Goal: Navigation & Orientation: Find specific page/section

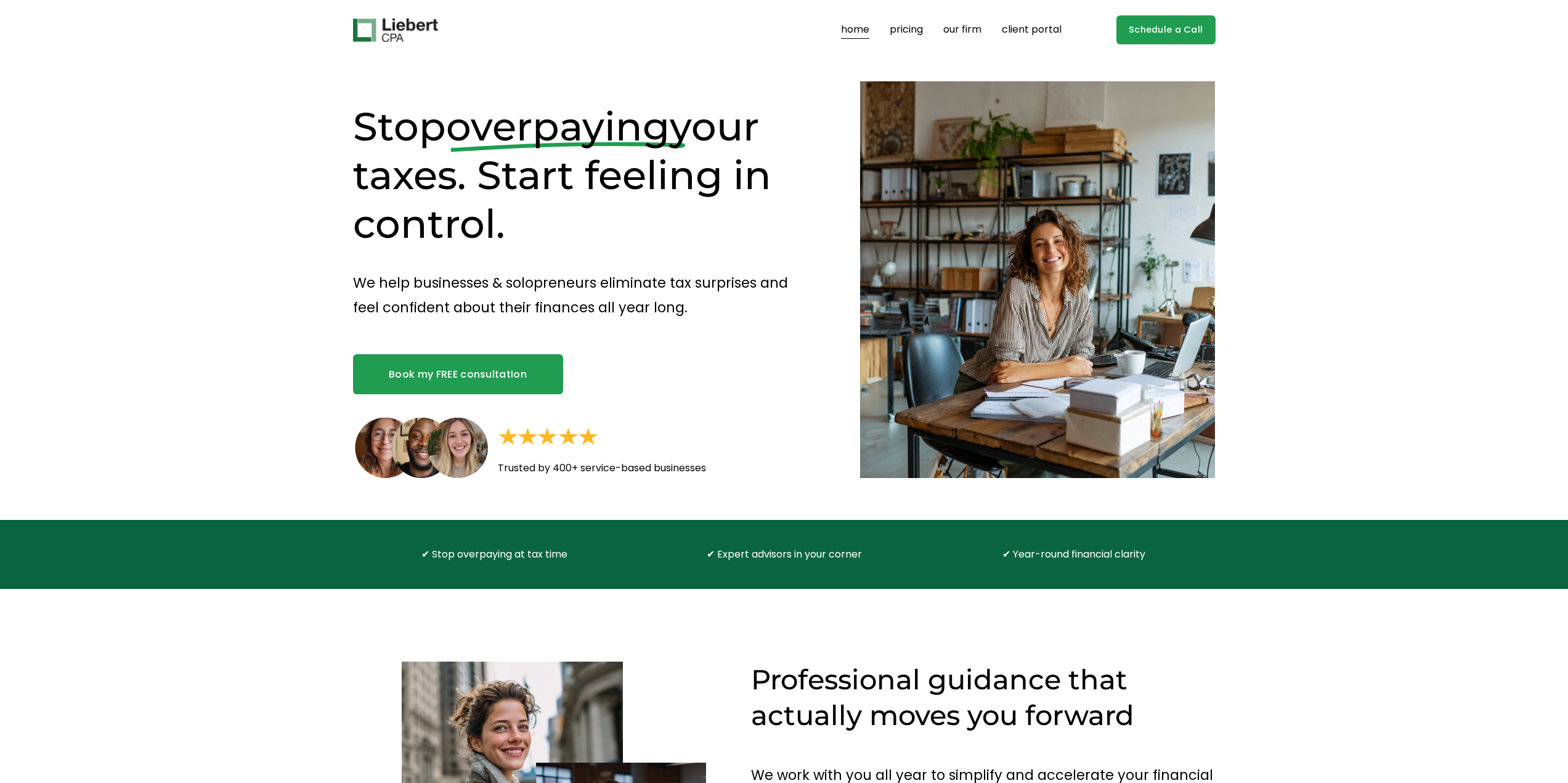
click at [967, 36] on link "our firm" at bounding box center [962, 30] width 38 height 20
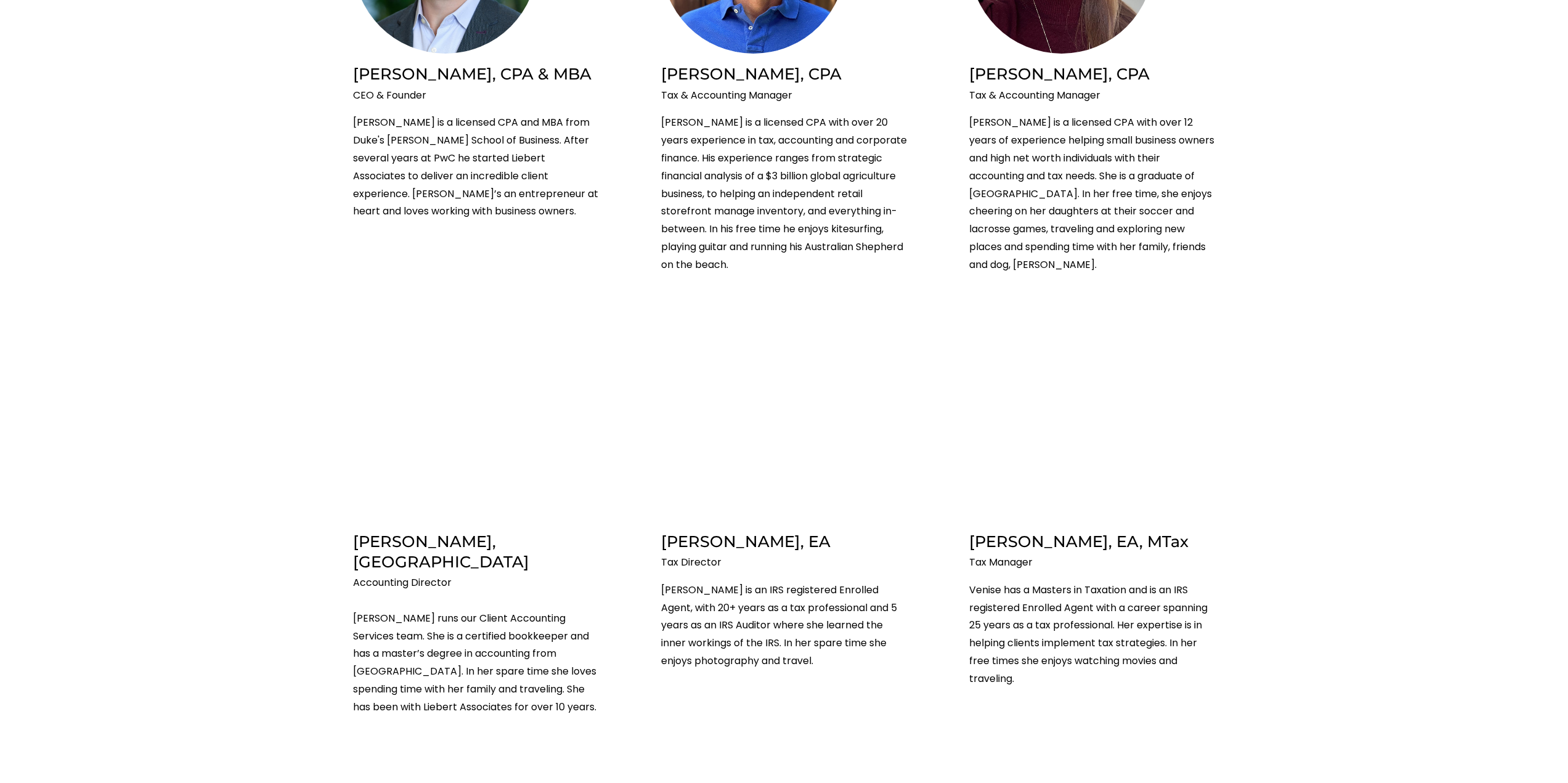
scroll to position [847, 0]
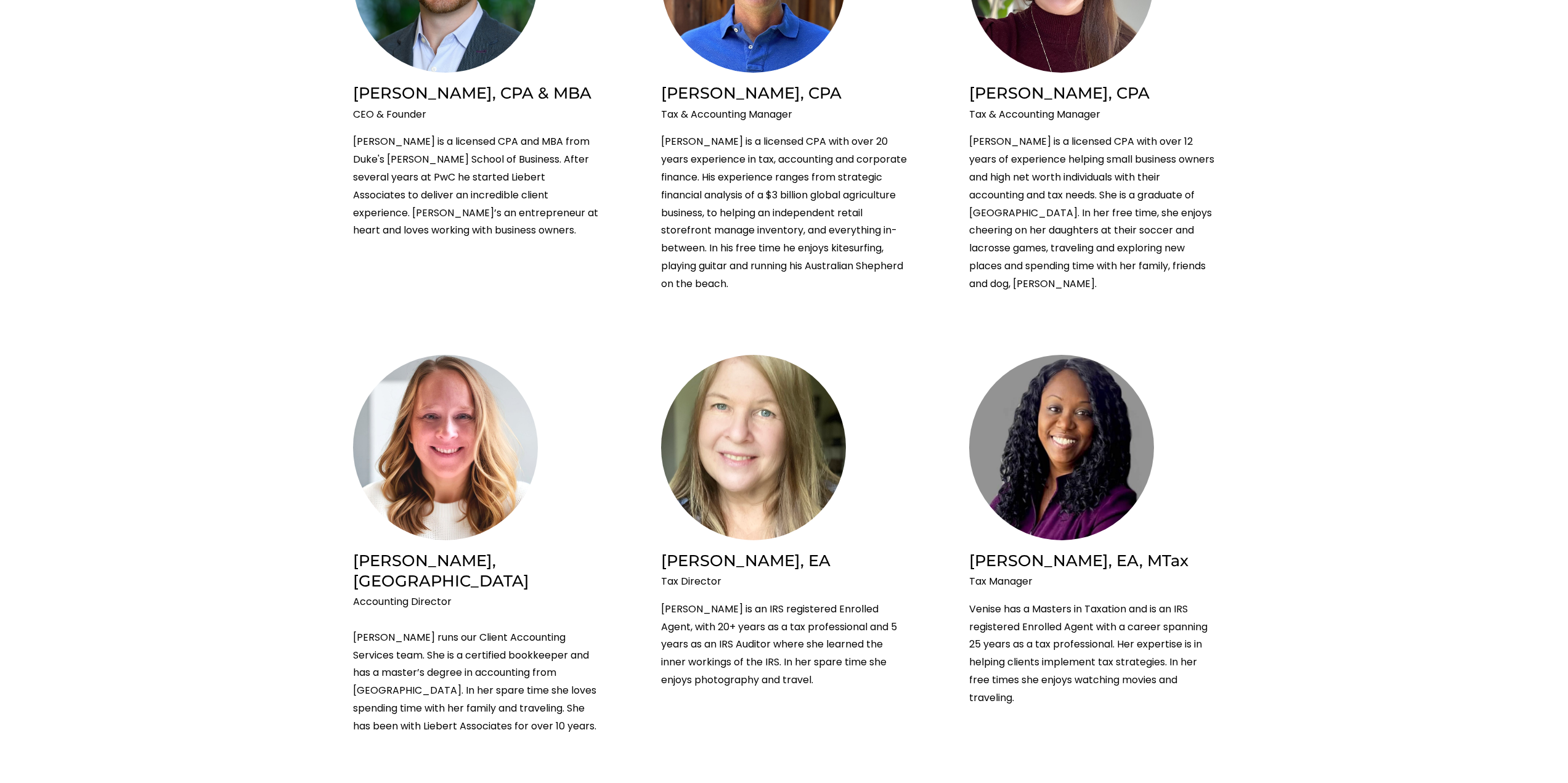
click at [442, 554] on h2 "Dena Darroch, MAcc" at bounding box center [476, 570] width 247 height 41
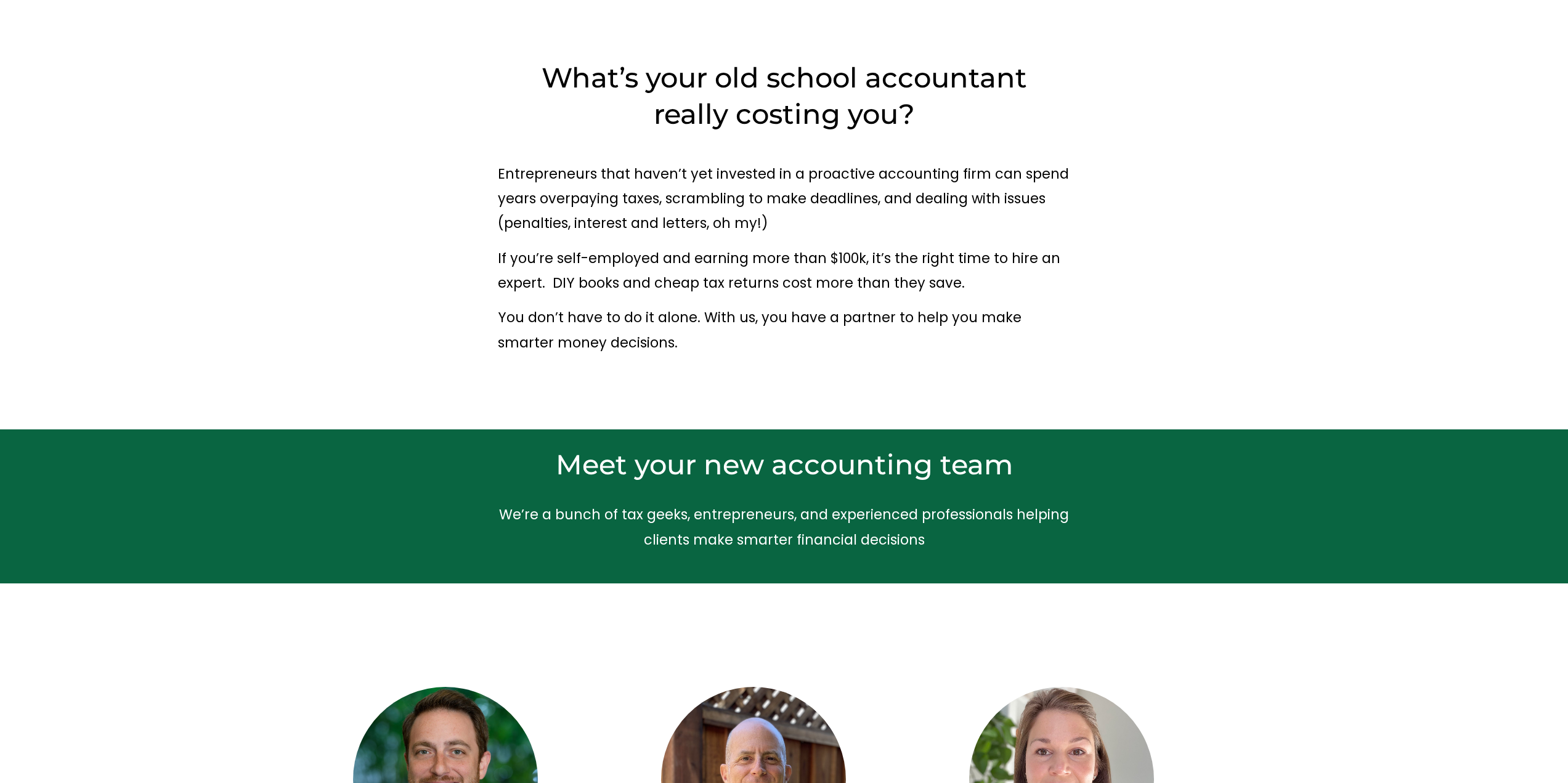
scroll to position [46, 0]
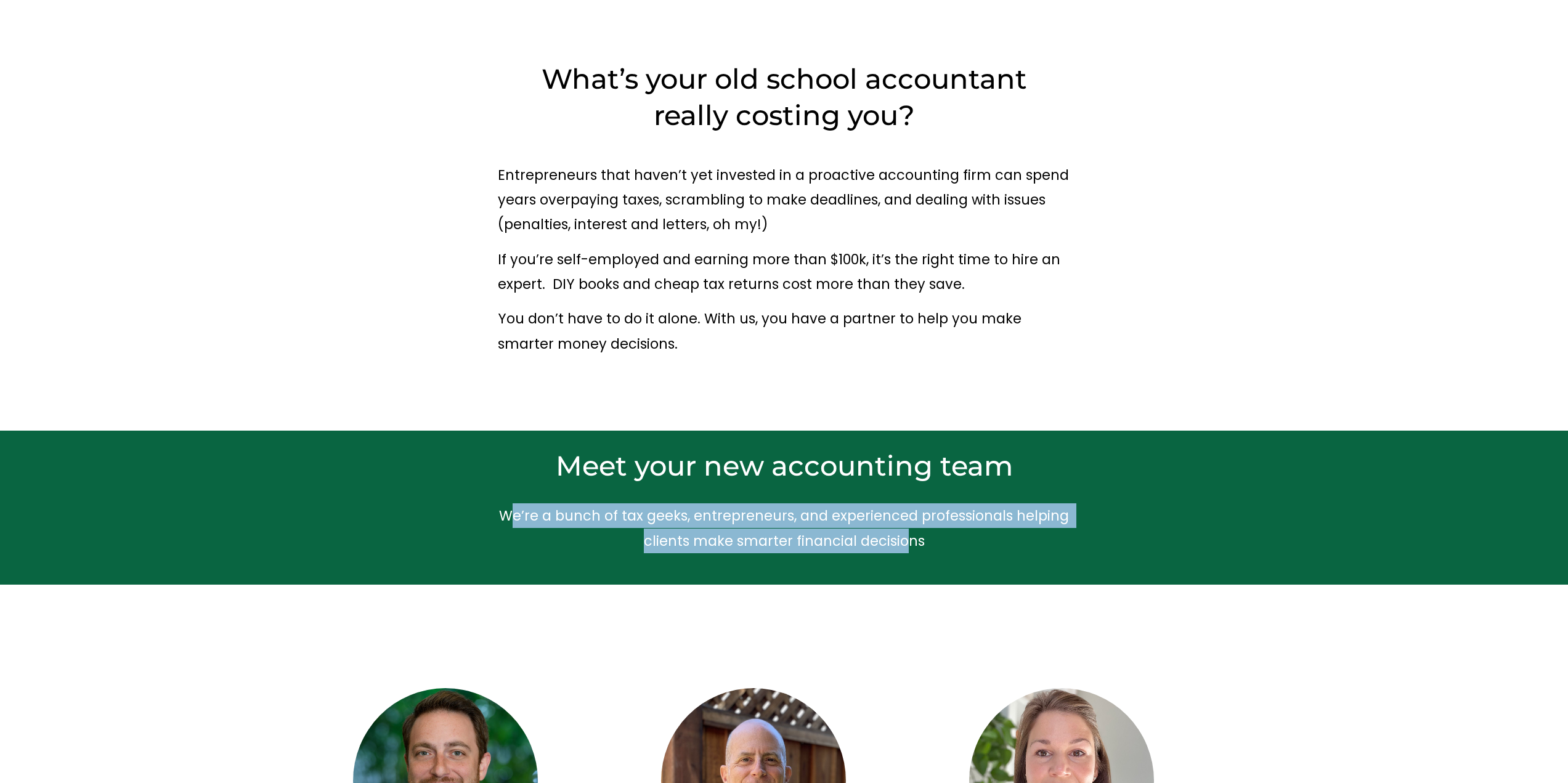
drag, startPoint x: 510, startPoint y: 515, endPoint x: 928, endPoint y: 542, distance: 418.9
click at [928, 542] on p "We’re a bunch of tax geeks, entrepreneurs, and experienced professionals helpin…" at bounding box center [784, 528] width 573 height 50
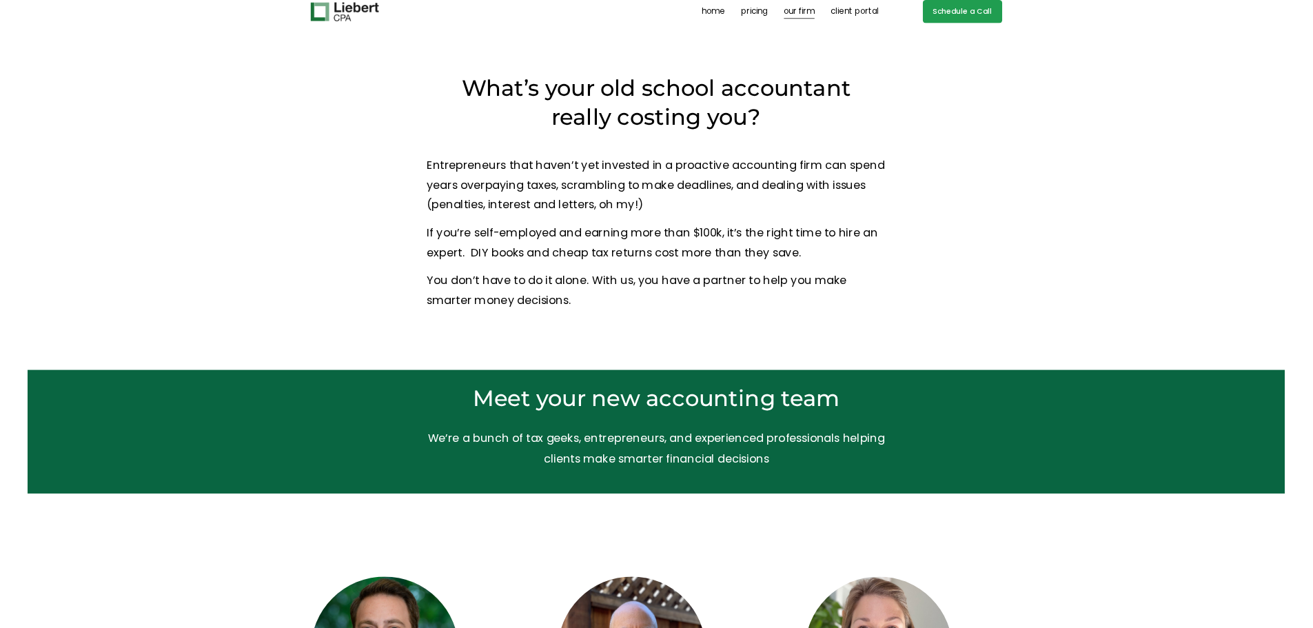
scroll to position [0, 0]
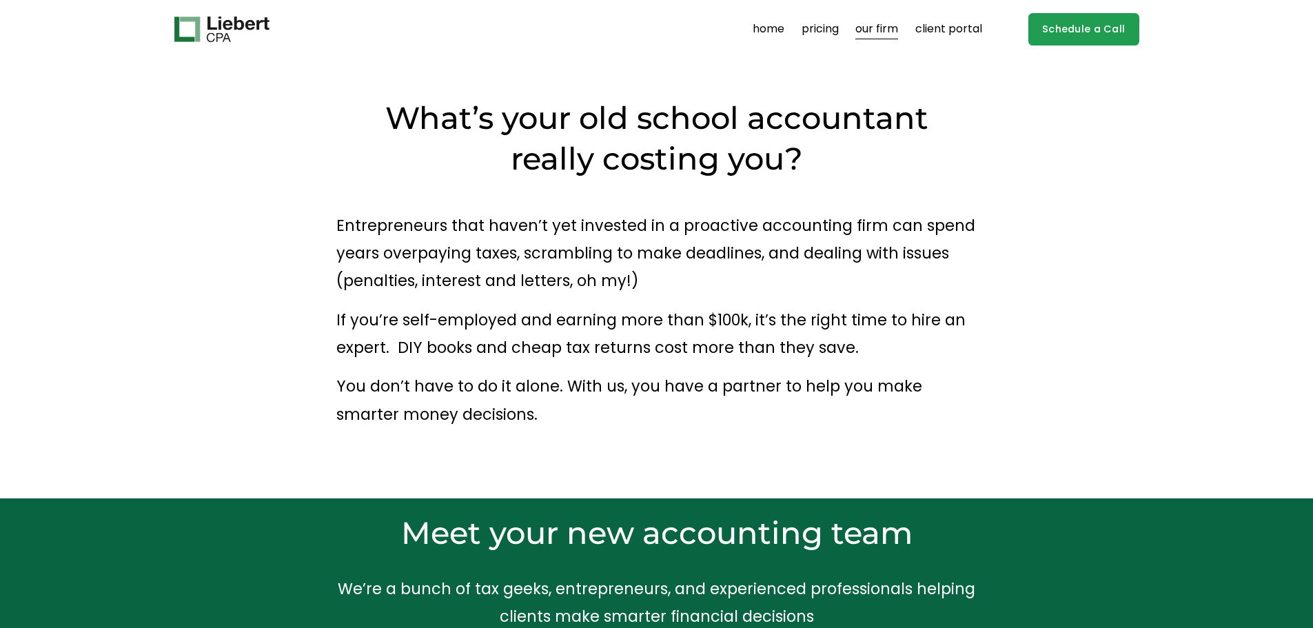
click at [154, 66] on div "What’s your old school accountant really costing you? Entrepreneurs that haven’…" at bounding box center [656, 279] width 1313 height 440
click at [252, 181] on div "What’s your old school accountant really costing you? Entrepreneurs that haven’…" at bounding box center [656, 278] width 1313 height 360
click at [217, 17] on img at bounding box center [221, 30] width 95 height 26
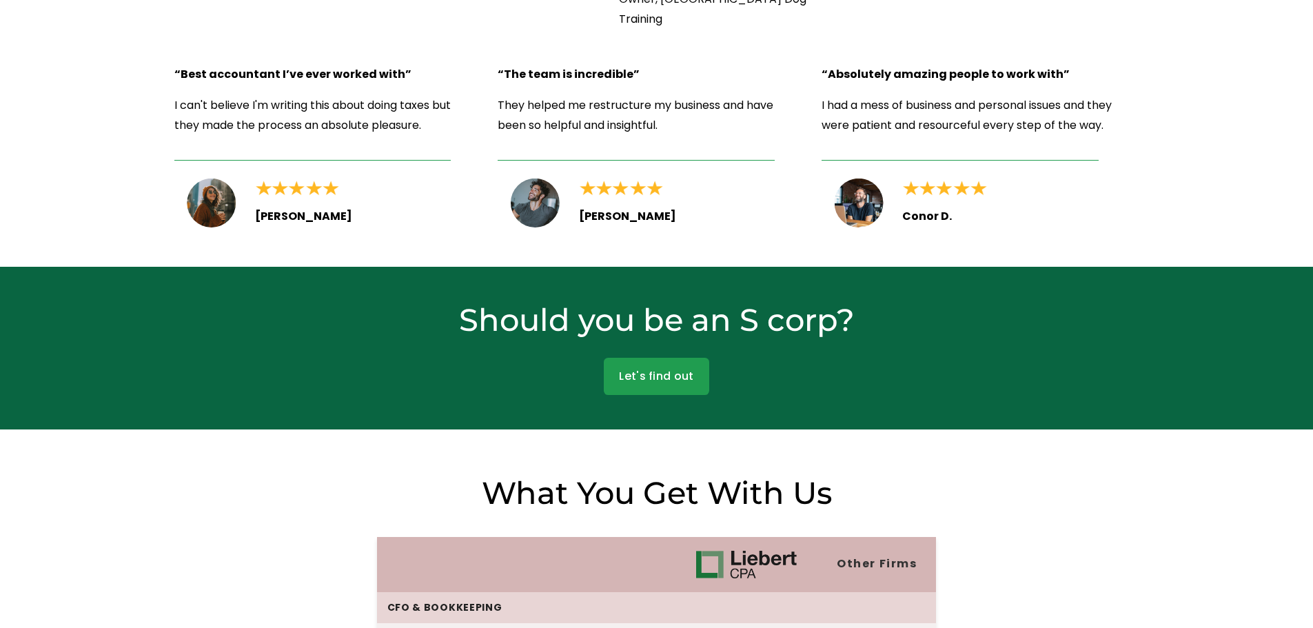
scroll to position [2205, 0]
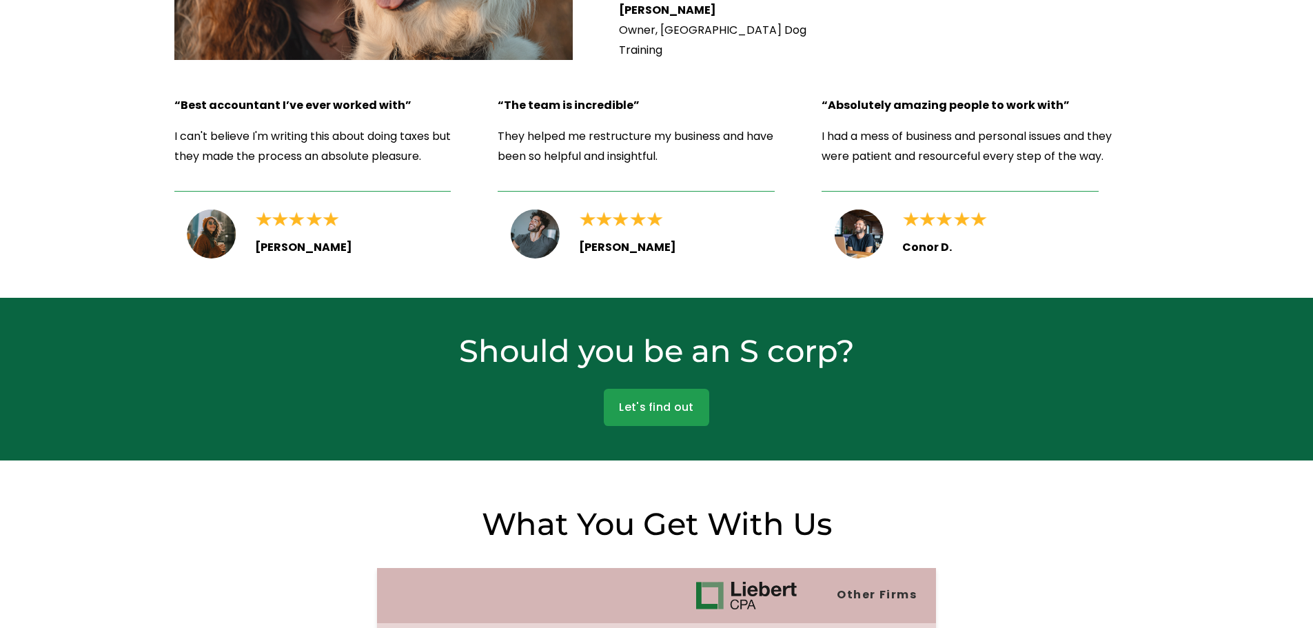
click at [652, 399] on link "Let's find out" at bounding box center [656, 407] width 105 height 37
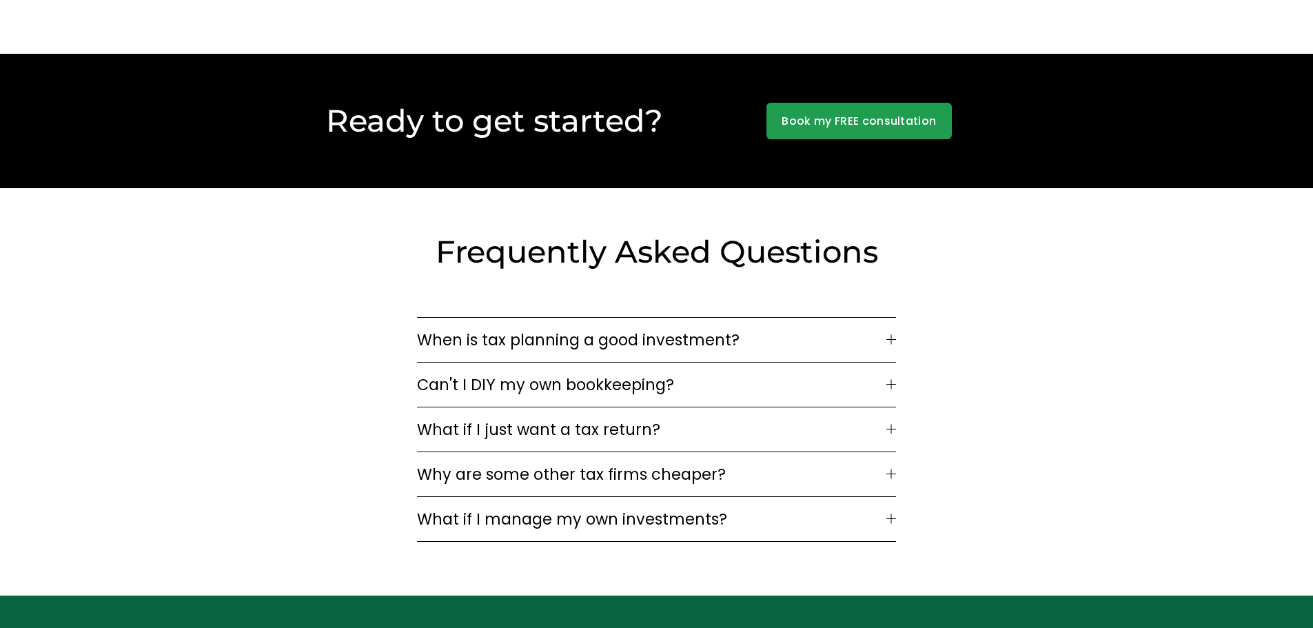
scroll to position [3552, 0]
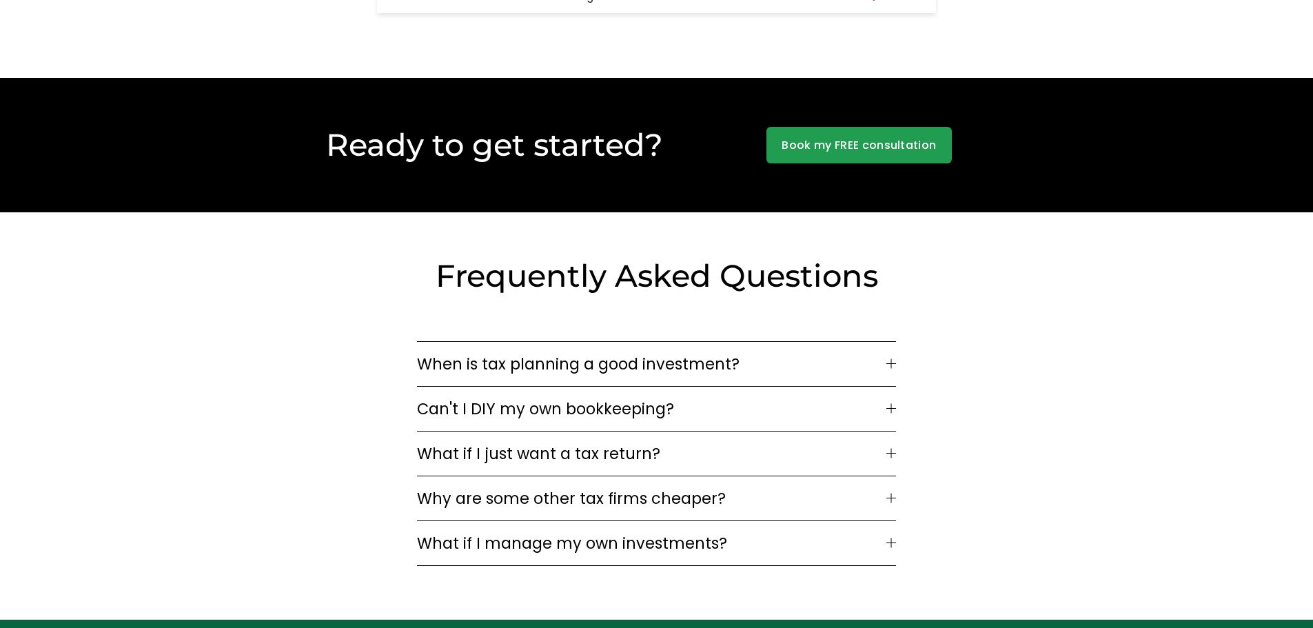
click at [489, 541] on span "What if I manage my own investments?" at bounding box center [651, 542] width 469 height 23
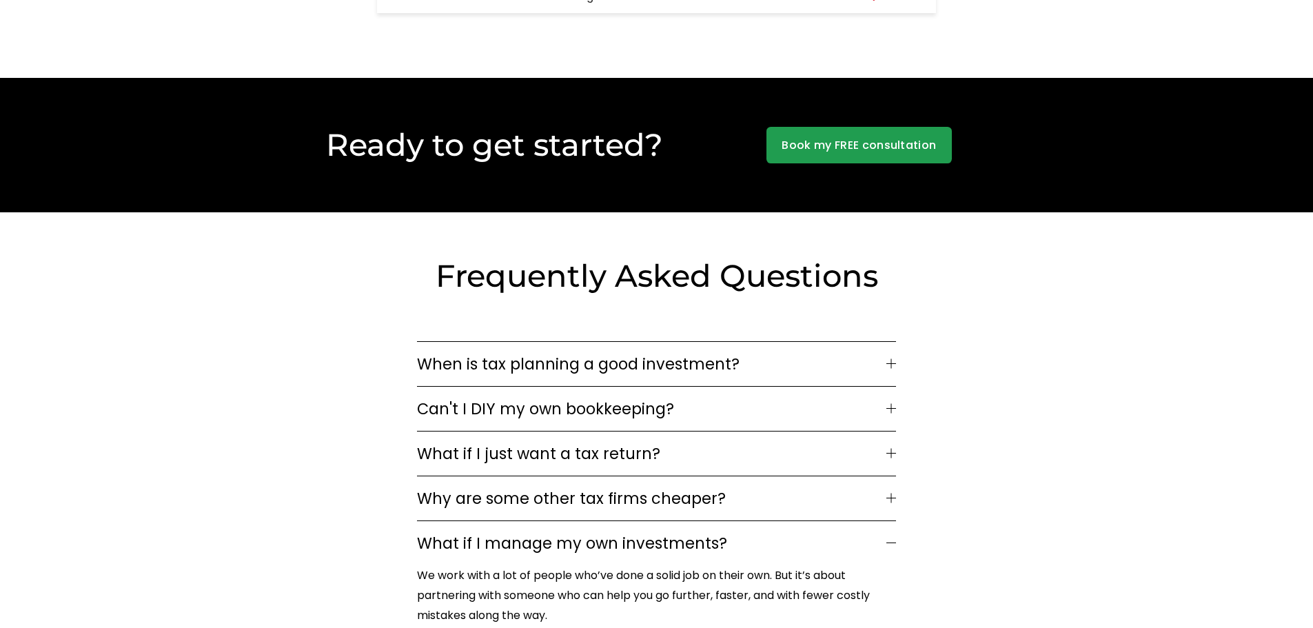
click at [514, 495] on span "Why are some other tax firms cheaper?" at bounding box center [651, 498] width 469 height 23
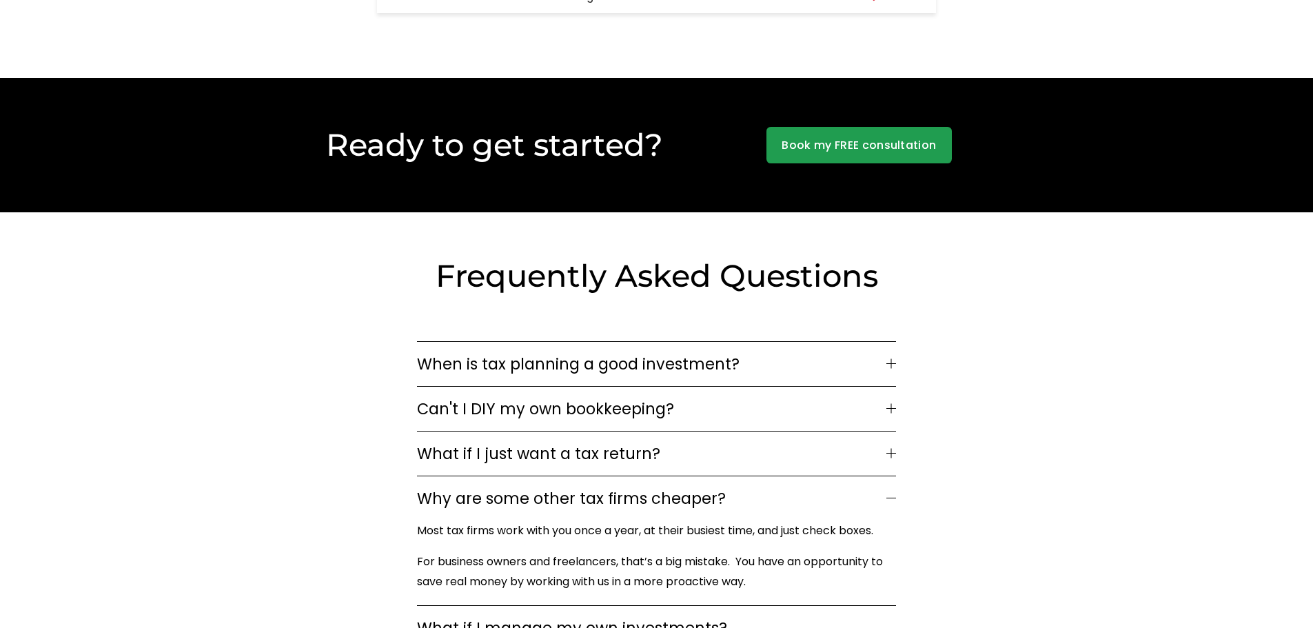
click at [533, 451] on span "What if I just want a tax return?" at bounding box center [651, 453] width 469 height 23
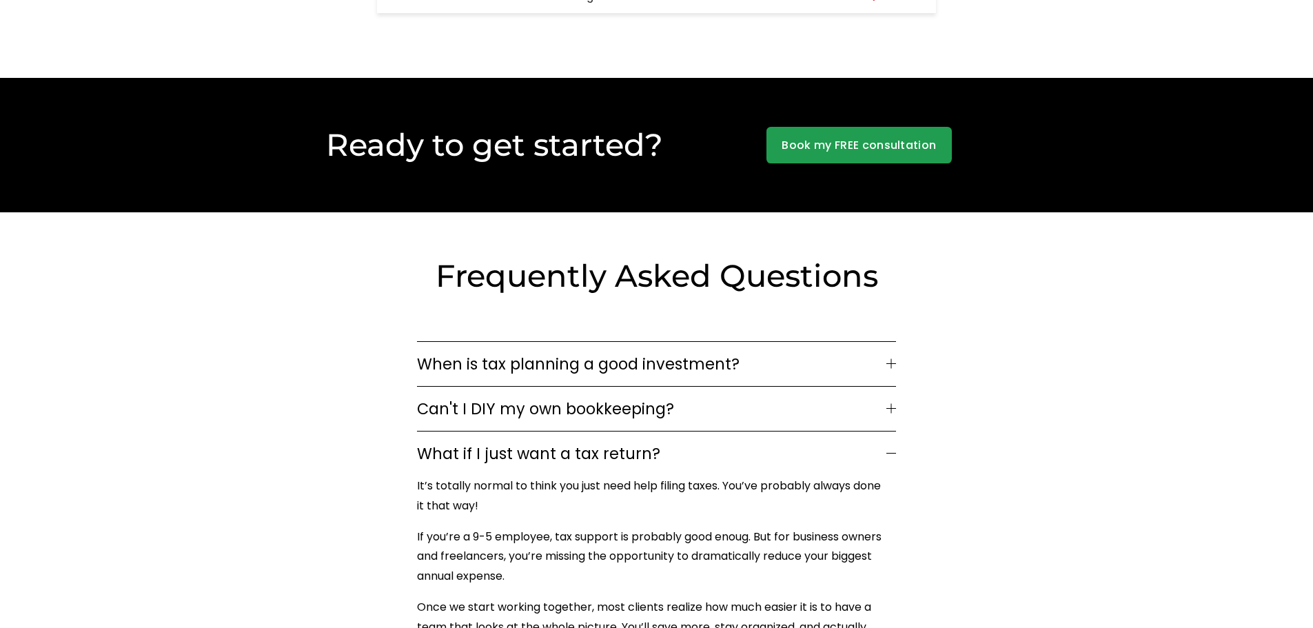
click at [552, 397] on span "Can't I DIY my own bookkeeping?" at bounding box center [651, 408] width 469 height 23
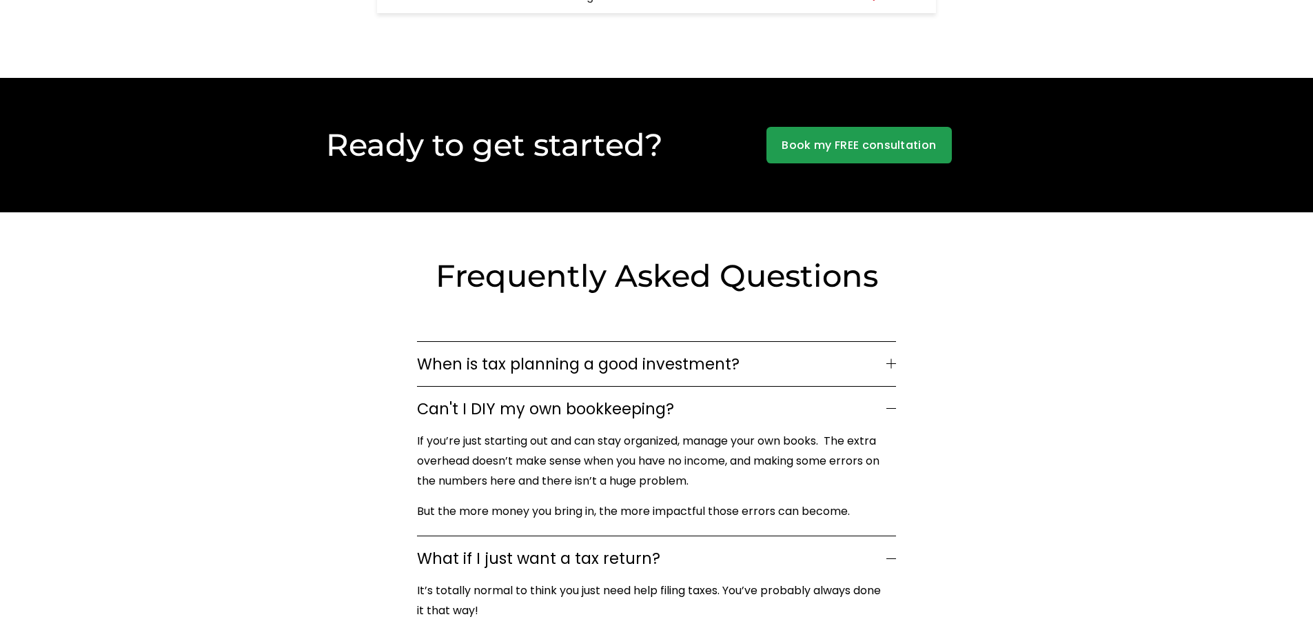
click at [569, 352] on span "When is tax planning a good investment?" at bounding box center [651, 363] width 469 height 23
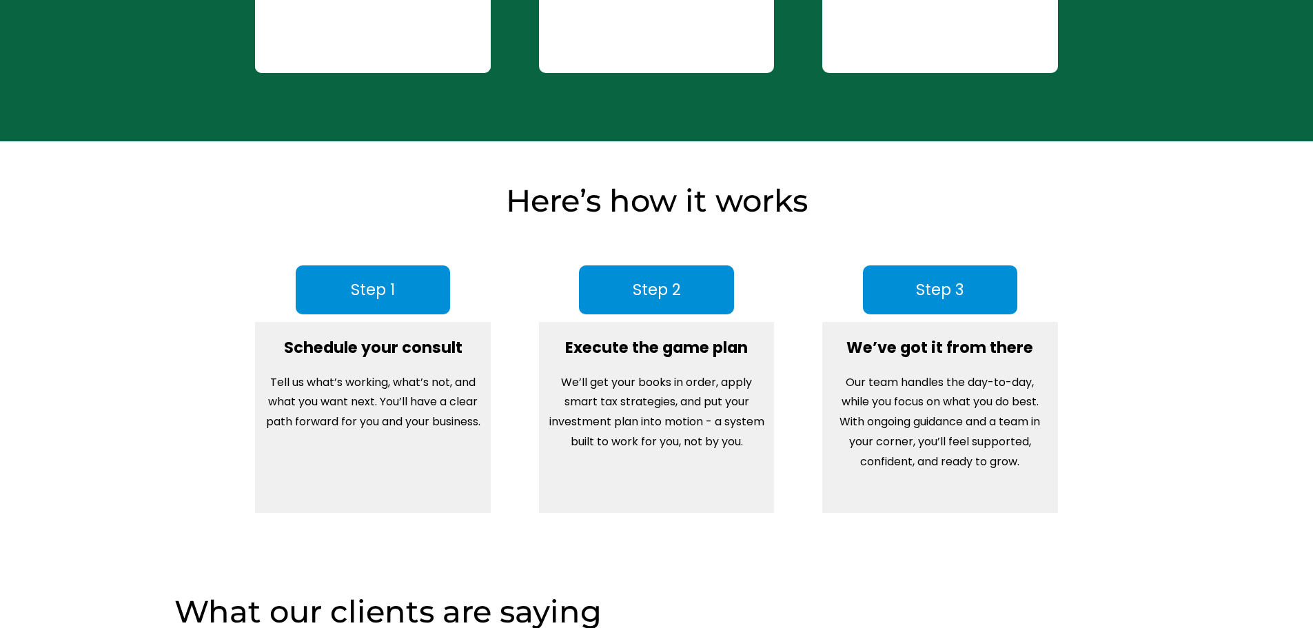
scroll to position [1347, 0]
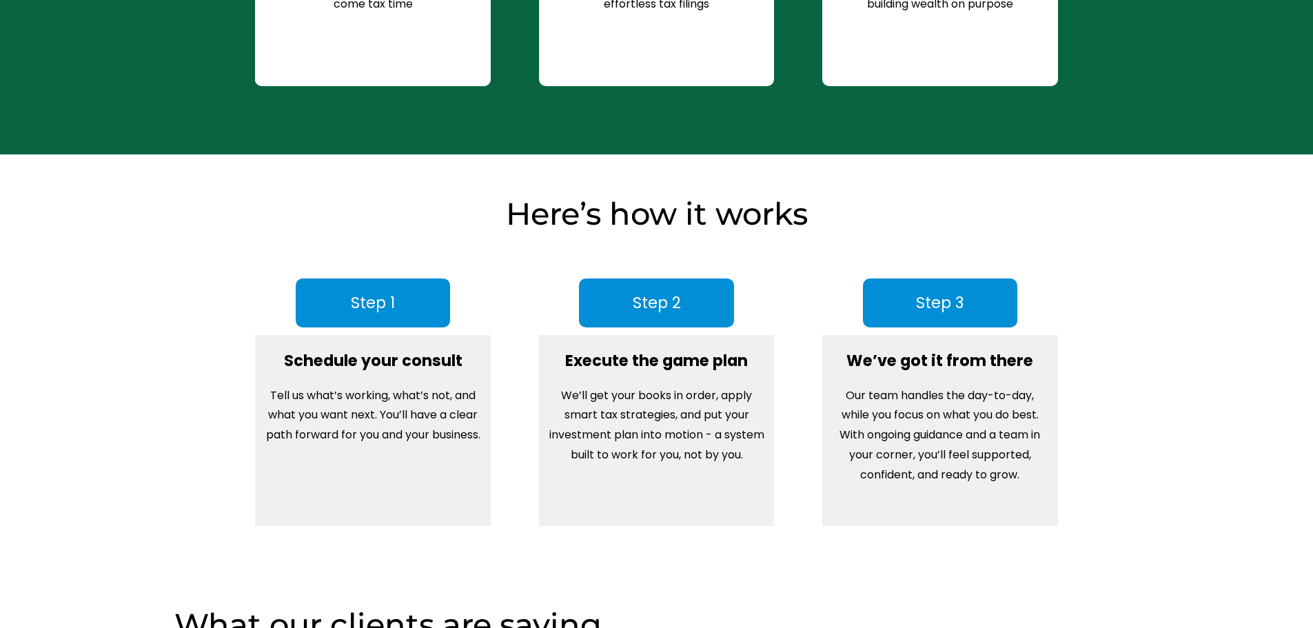
click at [258, 261] on div "Here’s how it works Step 1 Schedule your consult Tell us what’s working, what’s…" at bounding box center [656, 360] width 1313 height 332
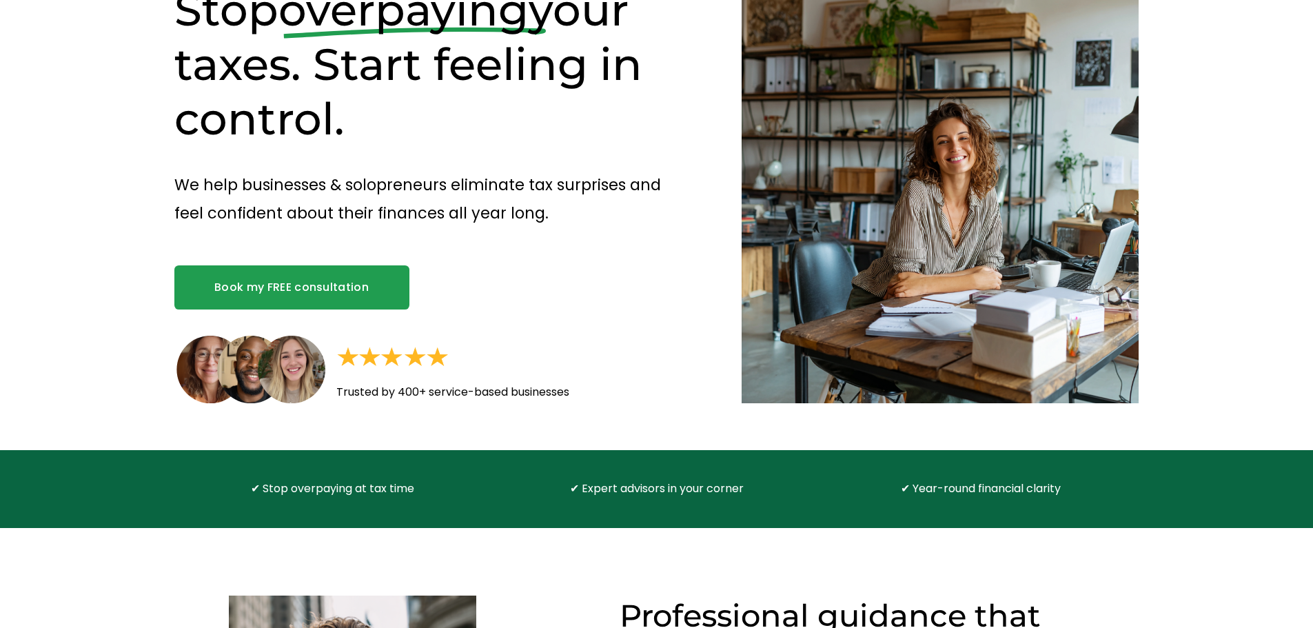
scroll to position [0, 0]
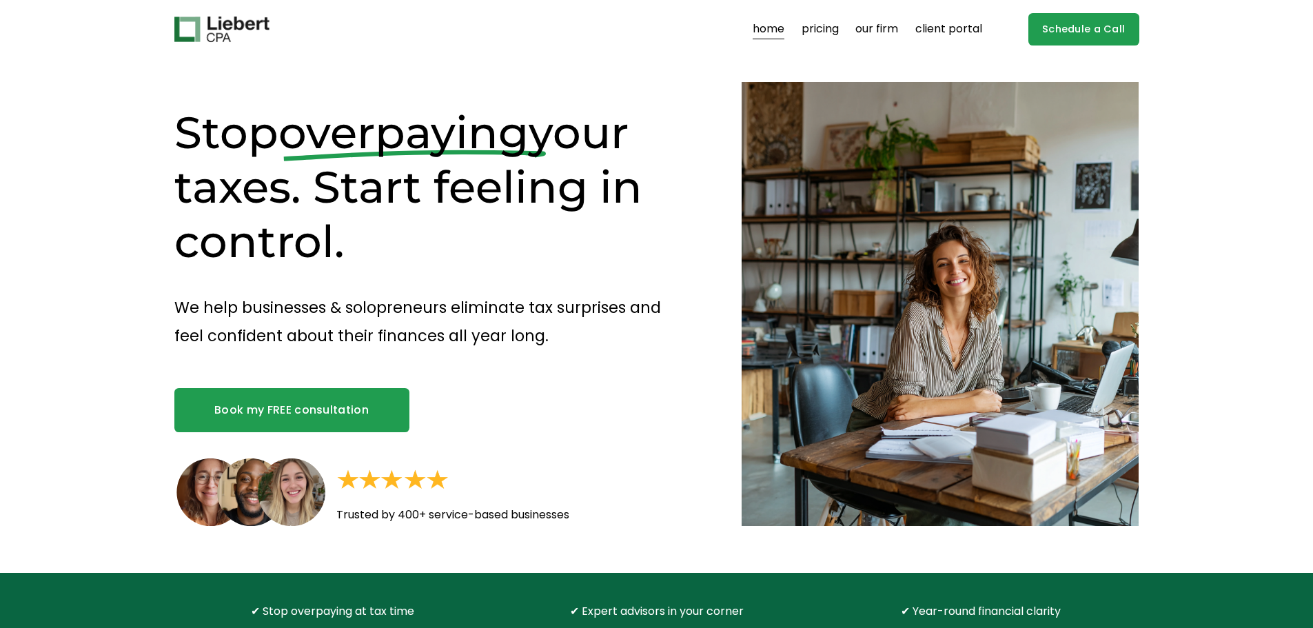
click at [871, 28] on link "our firm" at bounding box center [876, 30] width 43 height 22
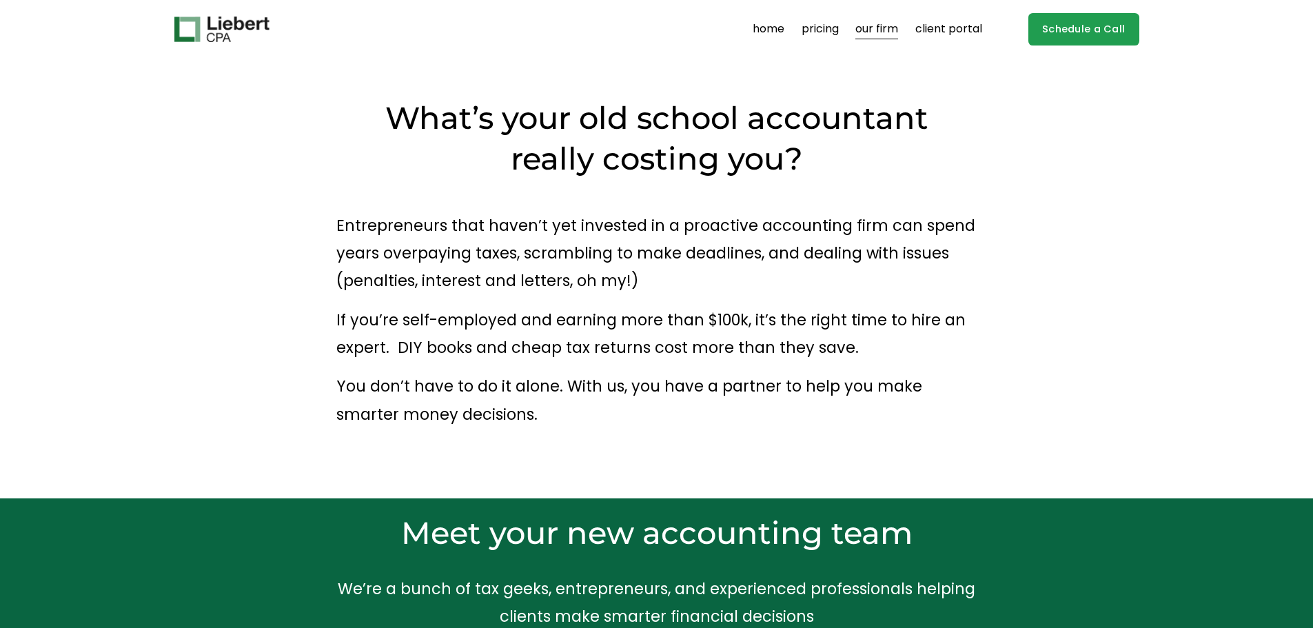
click at [929, 35] on link "client portal" at bounding box center [948, 30] width 67 height 22
